Goal: Understand process/instructions

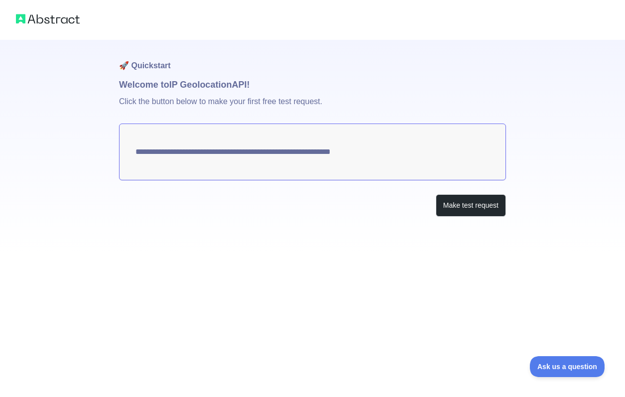
click at [312, 152] on textarea "**********" at bounding box center [312, 151] width 387 height 57
click at [464, 207] on button "Make test request" at bounding box center [470, 205] width 70 height 22
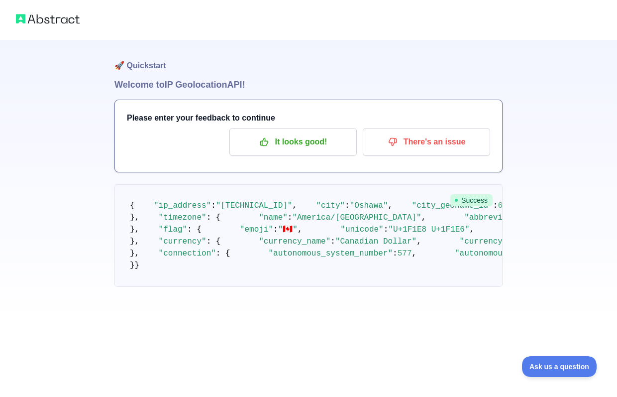
scroll to position [396, 0]
click at [373, 225] on pre "{ "ip_address" : "[TECHNICAL_ID]" , "city" : "[GEOGRAPHIC_DATA]" , "city_geonam…" at bounding box center [308, 235] width 388 height 103
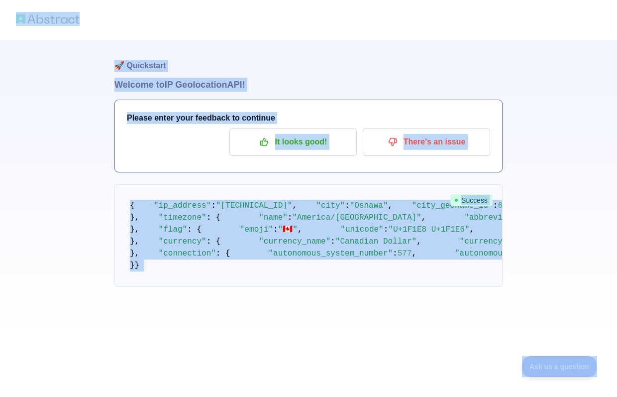
click at [271, 287] on pre "{ "ip_address" : "[TECHNICAL_ID]" , "city" : "[GEOGRAPHIC_DATA]" , "city_geonam…" at bounding box center [308, 235] width 388 height 103
click at [326, 287] on pre "{ "ip_address" : "[TECHNICAL_ID]" , "city" : "[GEOGRAPHIC_DATA]" , "city_geonam…" at bounding box center [308, 235] width 388 height 103
click at [293, 287] on pre "{ "ip_address" : "[TECHNICAL_ID]" , "city" : "[GEOGRAPHIC_DATA]" , "city_geonam…" at bounding box center [308, 235] width 388 height 103
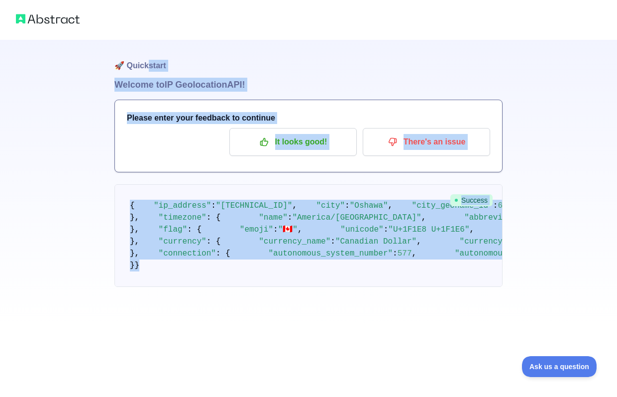
scroll to position [0, 0]
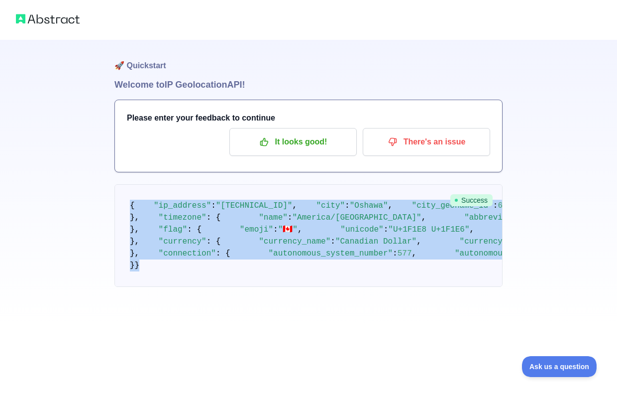
drag, startPoint x: 142, startPoint y: 336, endPoint x: 130, endPoint y: 206, distance: 131.4
click at [130, 206] on pre "{ "ip_address" : "[TECHNICAL_ID]" , "city" : "[GEOGRAPHIC_DATA]" , "city_geonam…" at bounding box center [308, 235] width 388 height 103
drag, startPoint x: 130, startPoint y: 206, endPoint x: 155, endPoint y: 213, distance: 26.1
copy code "{ "lo_ipsumdo" : "990.84.48.144" , "sita" : "Consec" , "adip_elitsed_do" : 6227…"
